Goal: Transaction & Acquisition: Purchase product/service

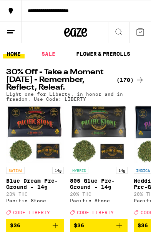
click at [132, 77] on div "(170)" at bounding box center [130, 79] width 28 height 9
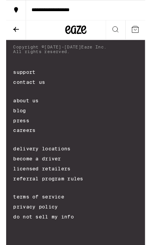
scroll to position [11211, 0]
